Goal: Information Seeking & Learning: Learn about a topic

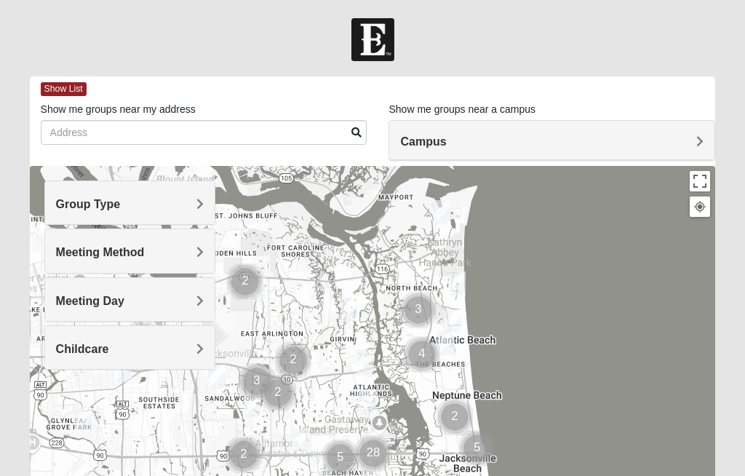
click at [187, 195] on div "Group Type" at bounding box center [130, 202] width 170 height 43
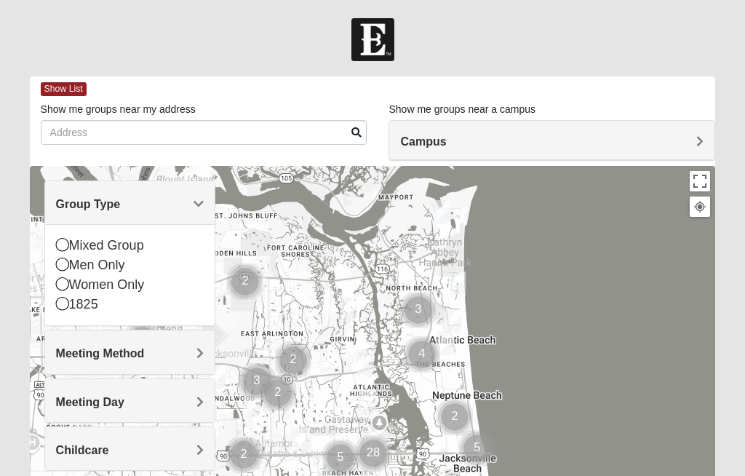
click at [57, 236] on div "Mixed Group" at bounding box center [130, 246] width 148 height 20
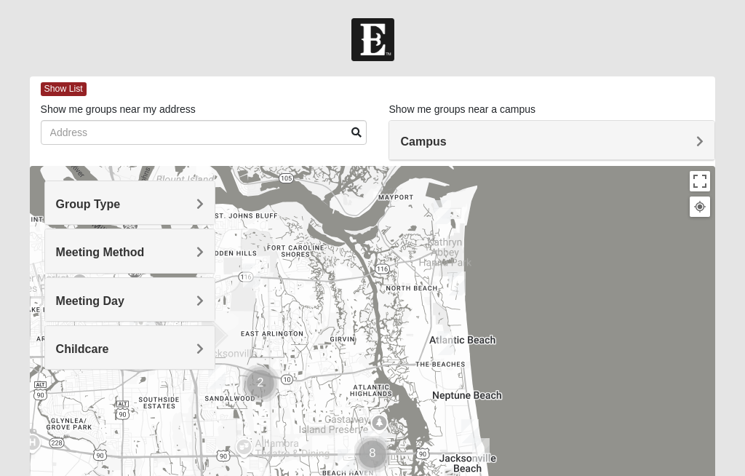
click at [161, 242] on div "Meeting Method" at bounding box center [130, 250] width 170 height 43
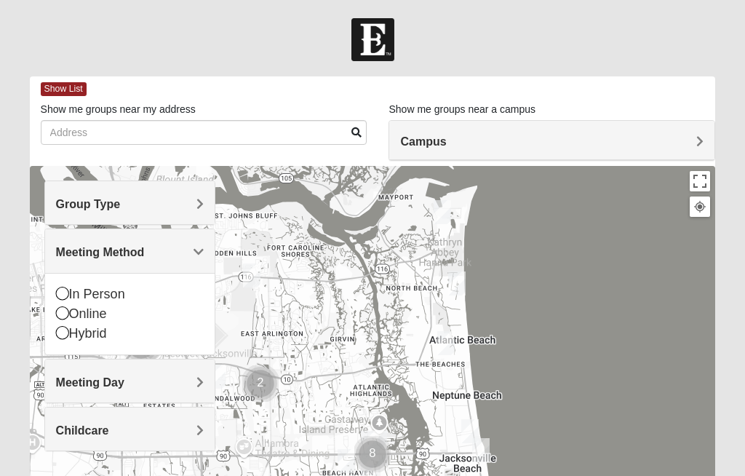
click at [57, 285] on div "In Person" at bounding box center [130, 295] width 148 height 20
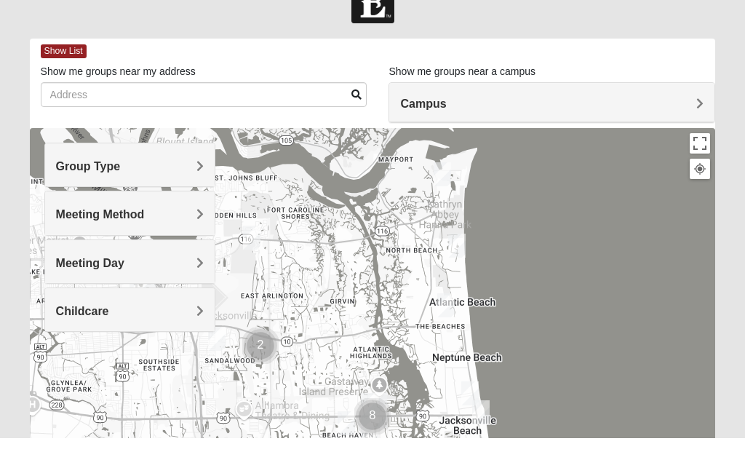
scroll to position [38, 0]
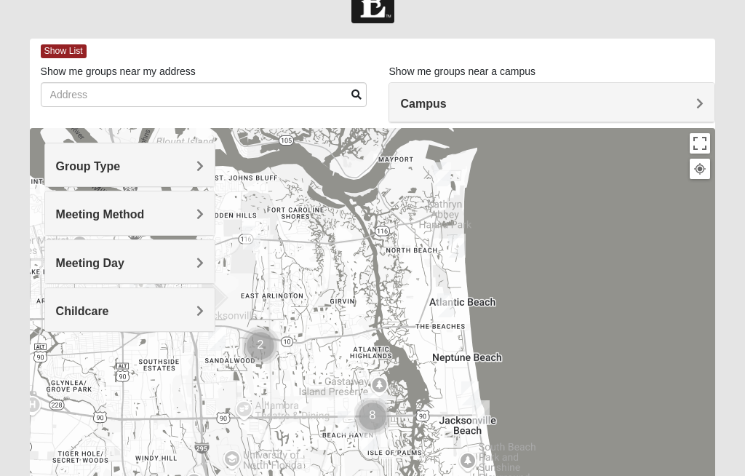
click at [161, 254] on div "Meeting Day" at bounding box center [130, 261] width 170 height 43
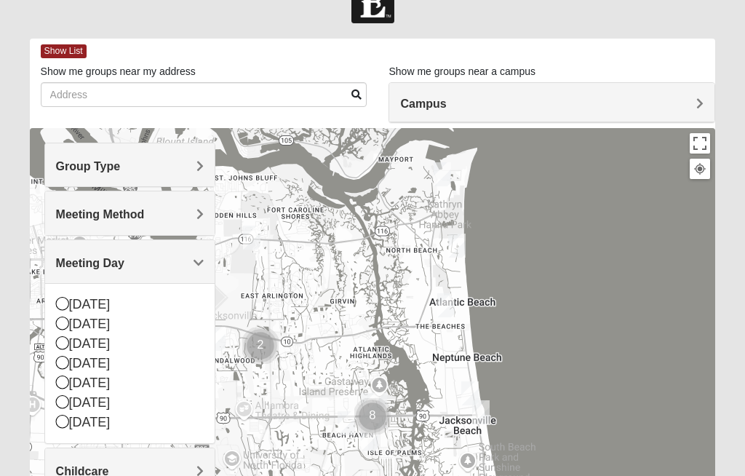
click at [1, 220] on form "Log In Find A Group Error Show List Loading Groups" at bounding box center [372, 371] width 745 height 783
click at [16, 255] on form "Log In Find A Group Error Show List Loading Groups" at bounding box center [372, 371] width 745 height 783
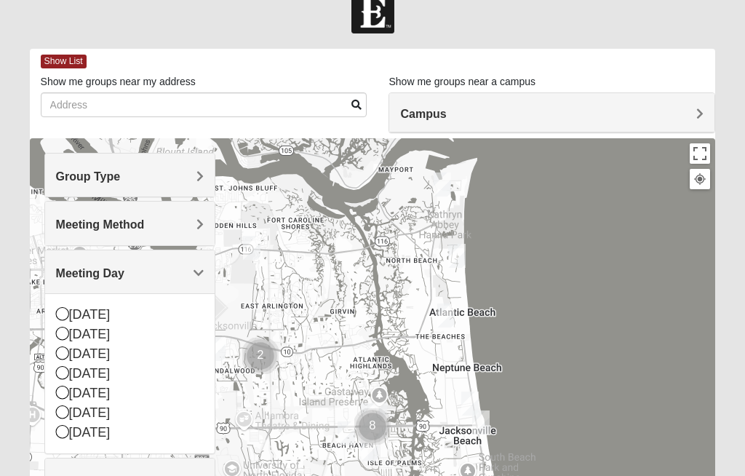
scroll to position [0, 0]
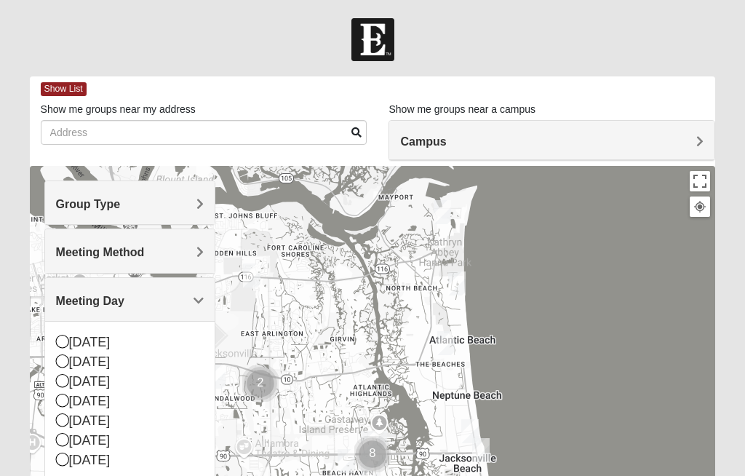
click at [192, 292] on div "Meeting Day" at bounding box center [130, 299] width 170 height 43
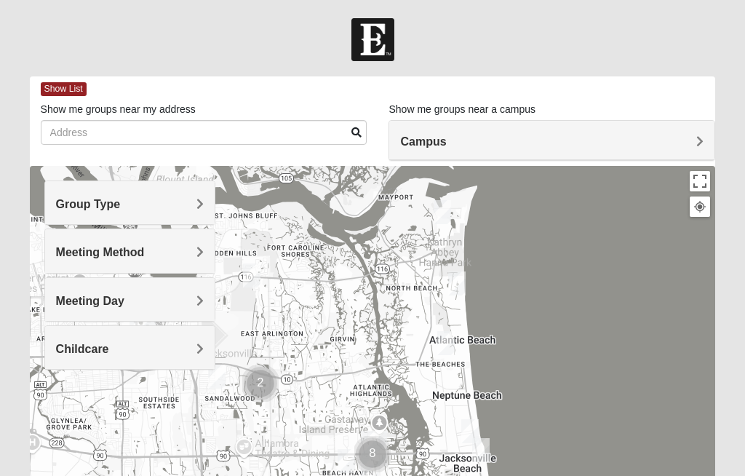
click at [446, 141] on span "Campus" at bounding box center [423, 141] width 46 height 12
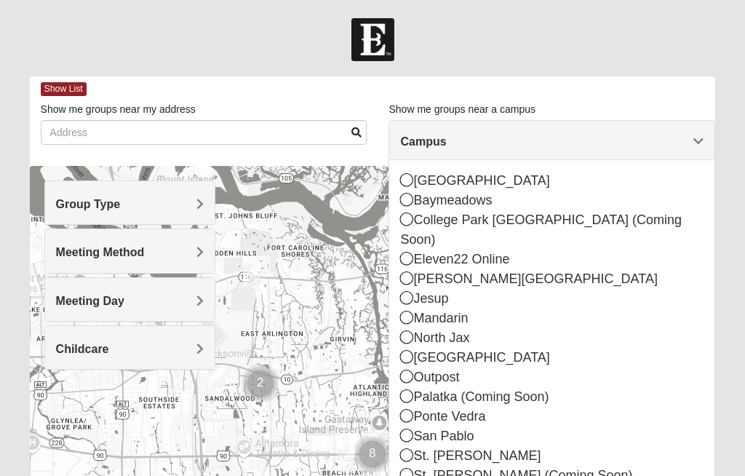
click at [401, 350] on icon at bounding box center [406, 356] width 13 height 13
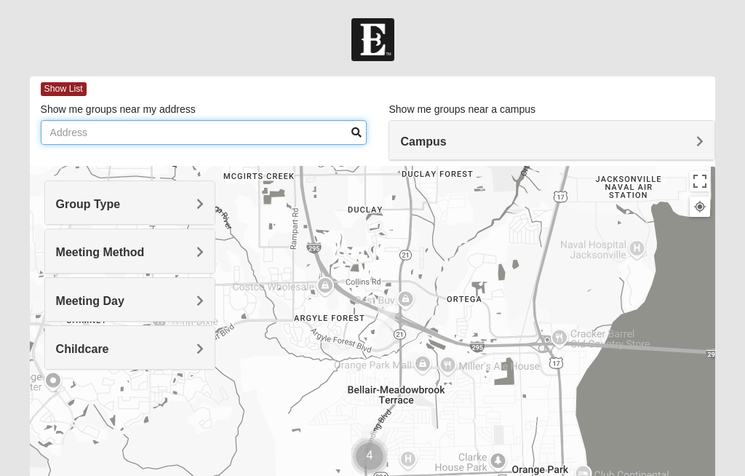
click at [90, 132] on input "Show me groups near my address" at bounding box center [204, 132] width 327 height 25
click at [158, 136] on input "[GEOGRAPHIC_DATA]" at bounding box center [204, 132] width 327 height 25
type input "[GEOGRAPHIC_DATA], 32656"
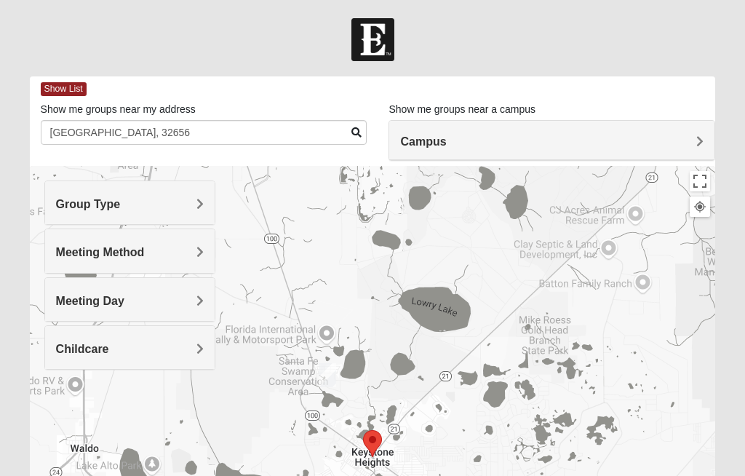
click at [302, 100] on div "Show List" at bounding box center [378, 88] width 675 height 25
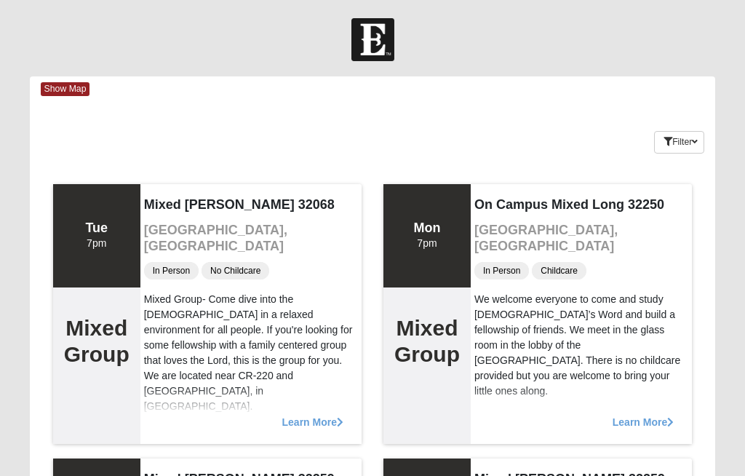
click at [344, 135] on div "Keywords Filter Additional Filters Campus [GEOGRAPHIC_DATA] [GEOGRAPHIC_DATA] […" at bounding box center [373, 139] width 686 height 53
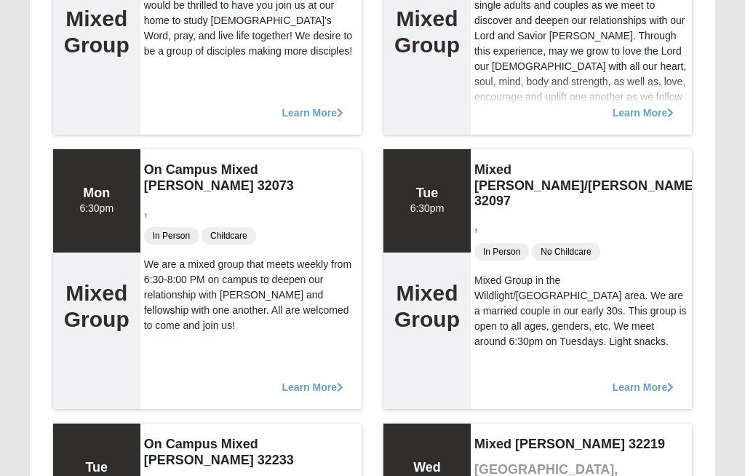
scroll to position [6346, 0]
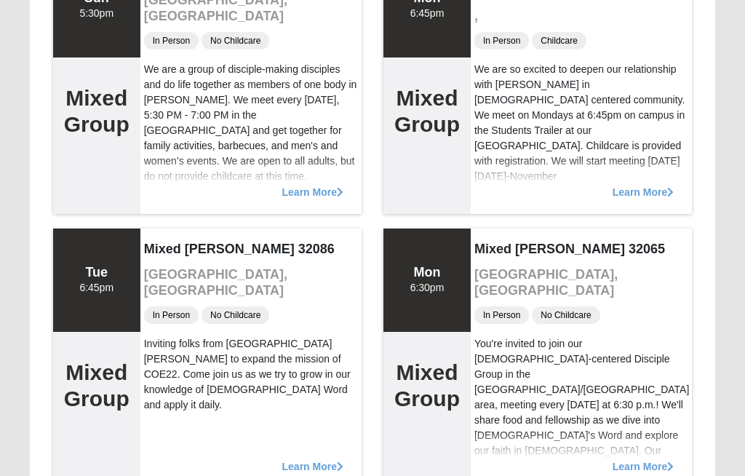
scroll to position [820, 0]
